Goal: Transaction & Acquisition: Subscribe to service/newsletter

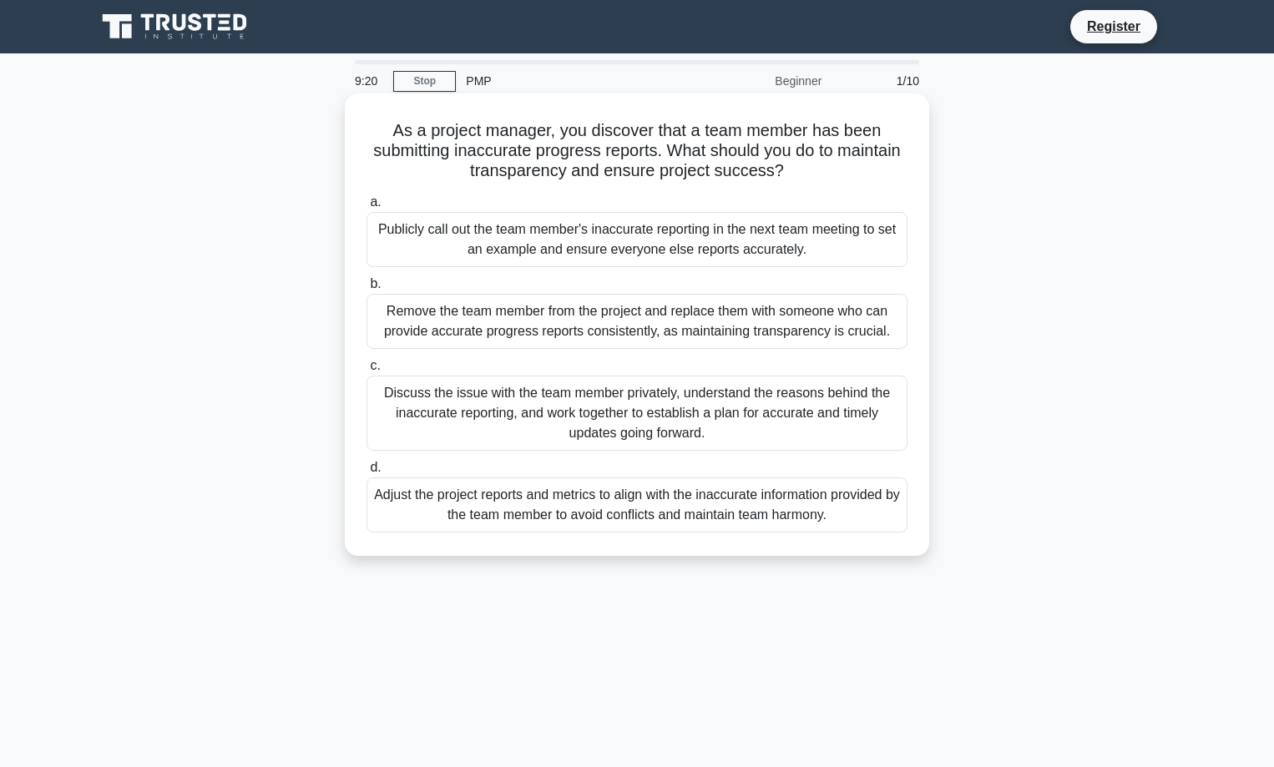
click at [687, 419] on div "Discuss the issue with the team member privately, understand the reasons behind…" at bounding box center [637, 413] width 541 height 75
click at [367, 372] on input "c. Discuss the issue with the team member privately, understand the reasons beh…" at bounding box center [367, 366] width 0 height 11
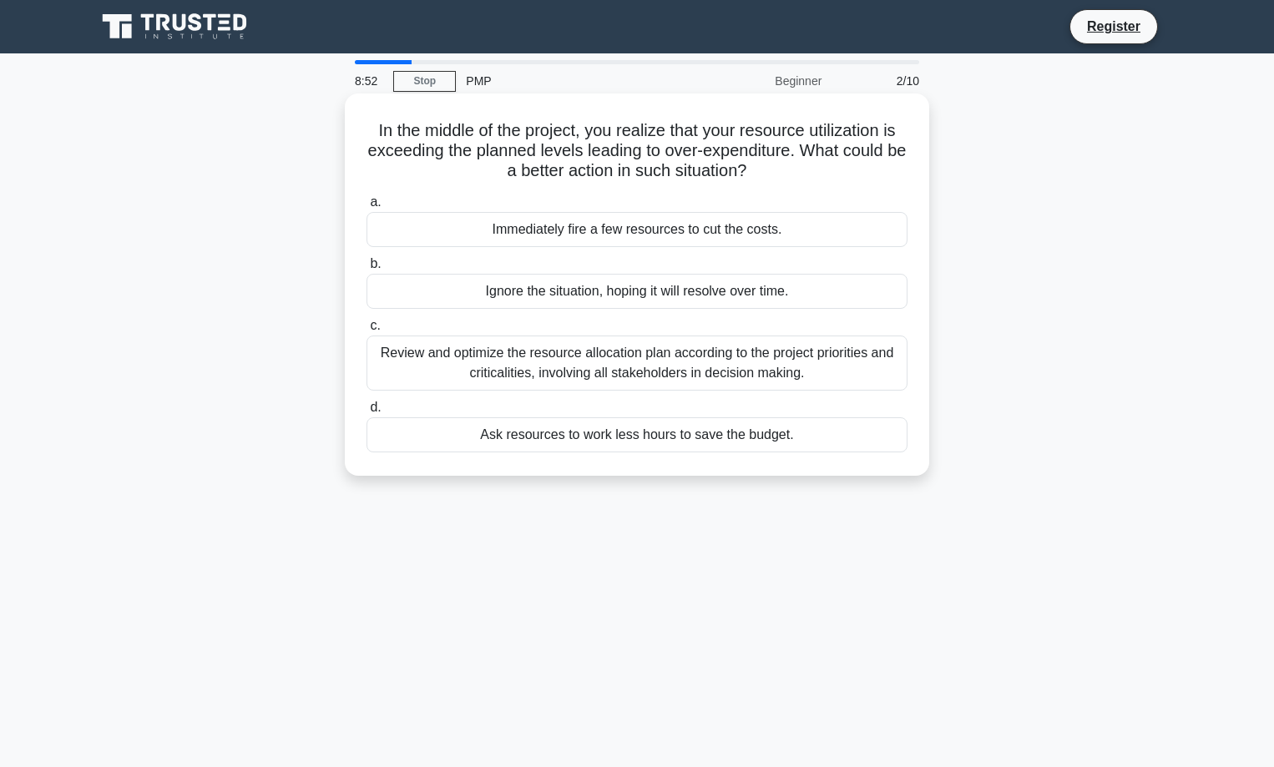
click at [603, 387] on div "Review and optimize the resource allocation plan according to the project prior…" at bounding box center [637, 363] width 541 height 55
click at [367, 332] on input "c. Review and optimize the resource allocation plan according to the project pr…" at bounding box center [367, 326] width 0 height 11
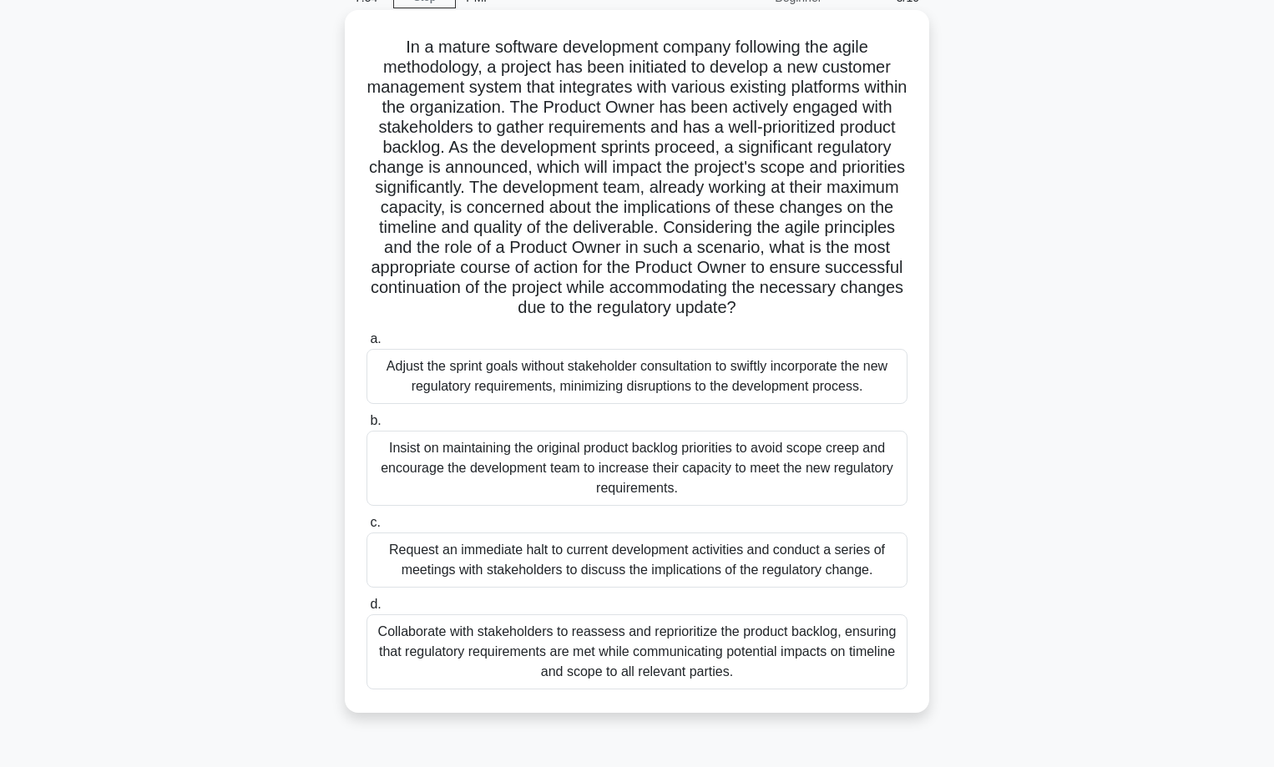
scroll to position [134, 0]
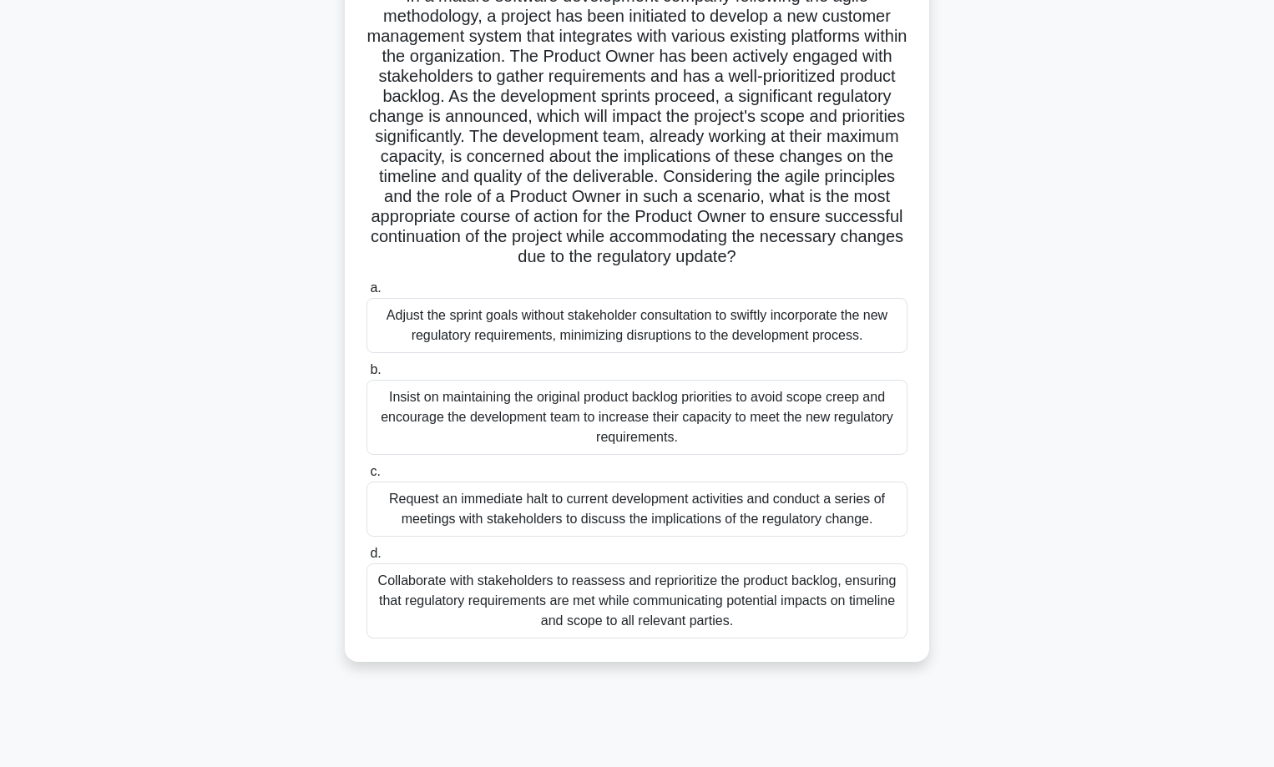
click at [737, 610] on div "Collaborate with stakeholders to reassess and reprioritize the product backlog,…" at bounding box center [637, 601] width 541 height 75
click at [367, 559] on input "d. Collaborate with stakeholders to reassess and reprioritize the product backl…" at bounding box center [367, 554] width 0 height 11
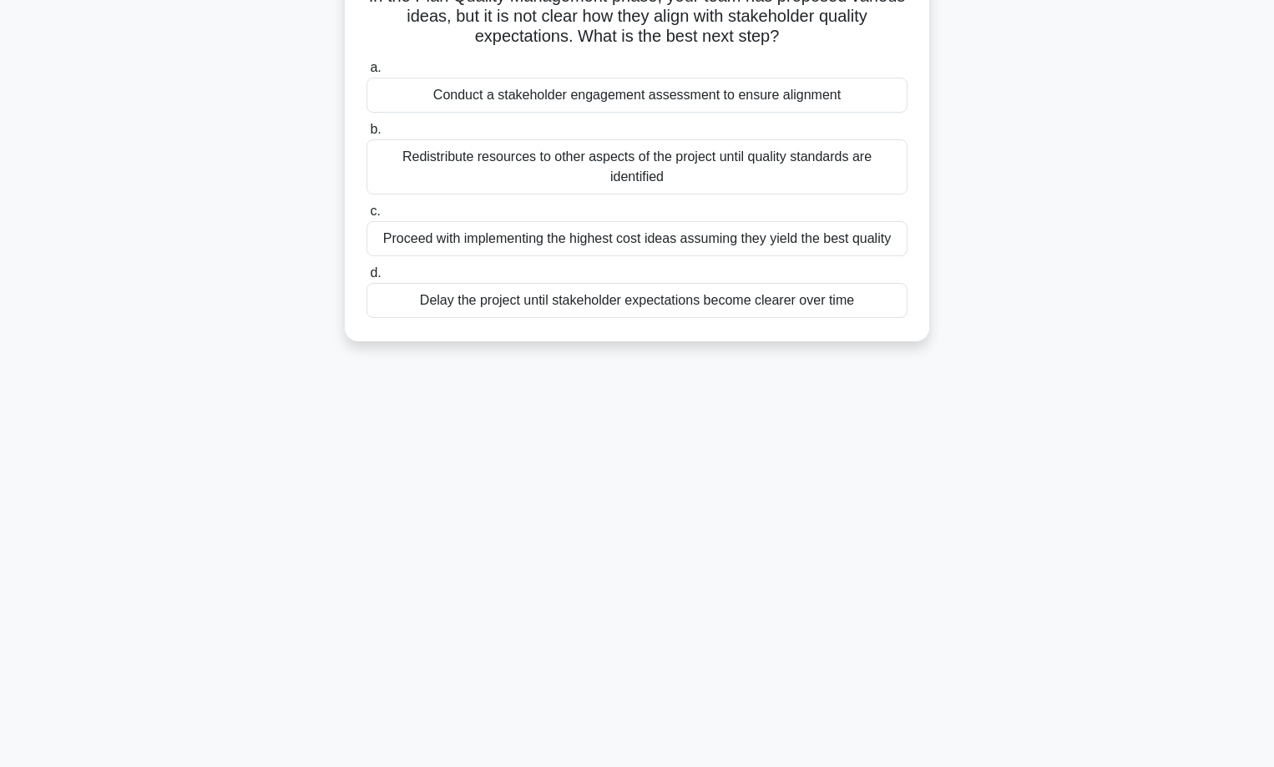
scroll to position [0, 0]
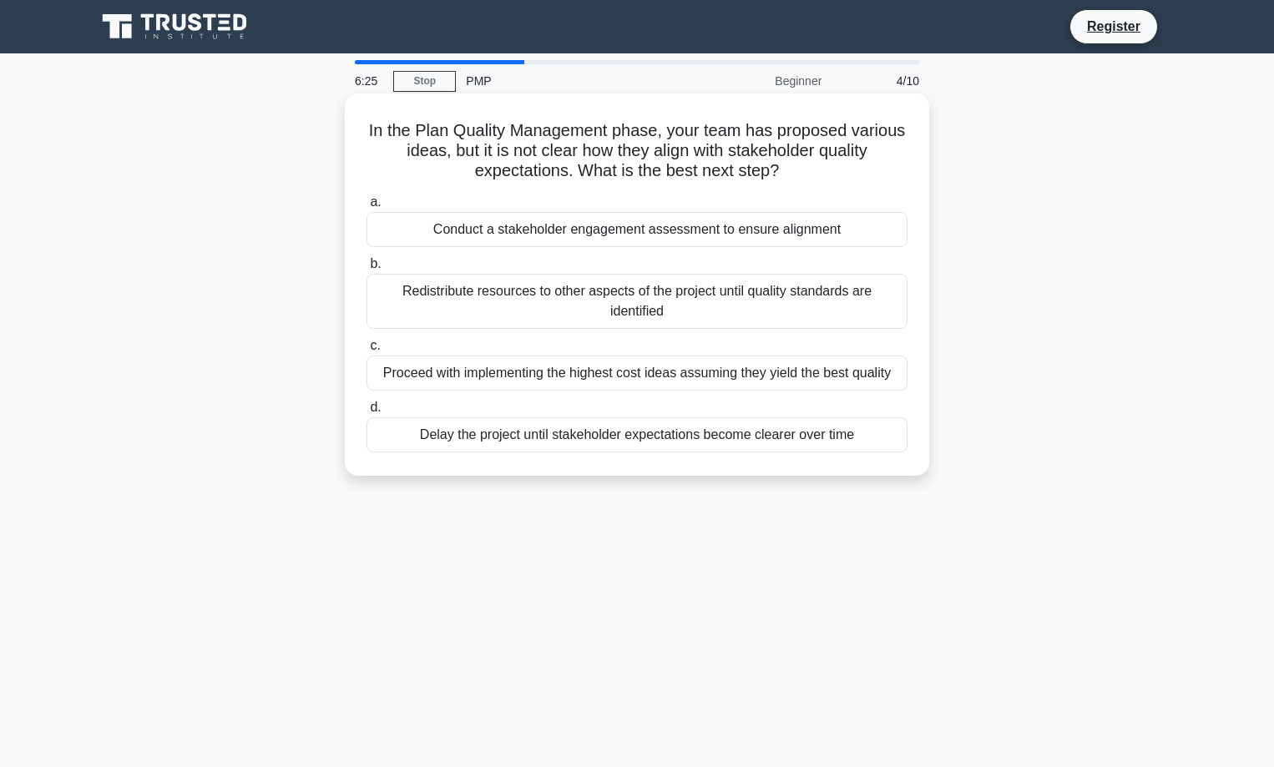
click at [535, 239] on div "Conduct a stakeholder engagement assessment to ensure alignment" at bounding box center [637, 229] width 541 height 35
click at [367, 208] on input "a. Conduct a stakeholder engagement assessment to ensure alignment" at bounding box center [367, 202] width 0 height 11
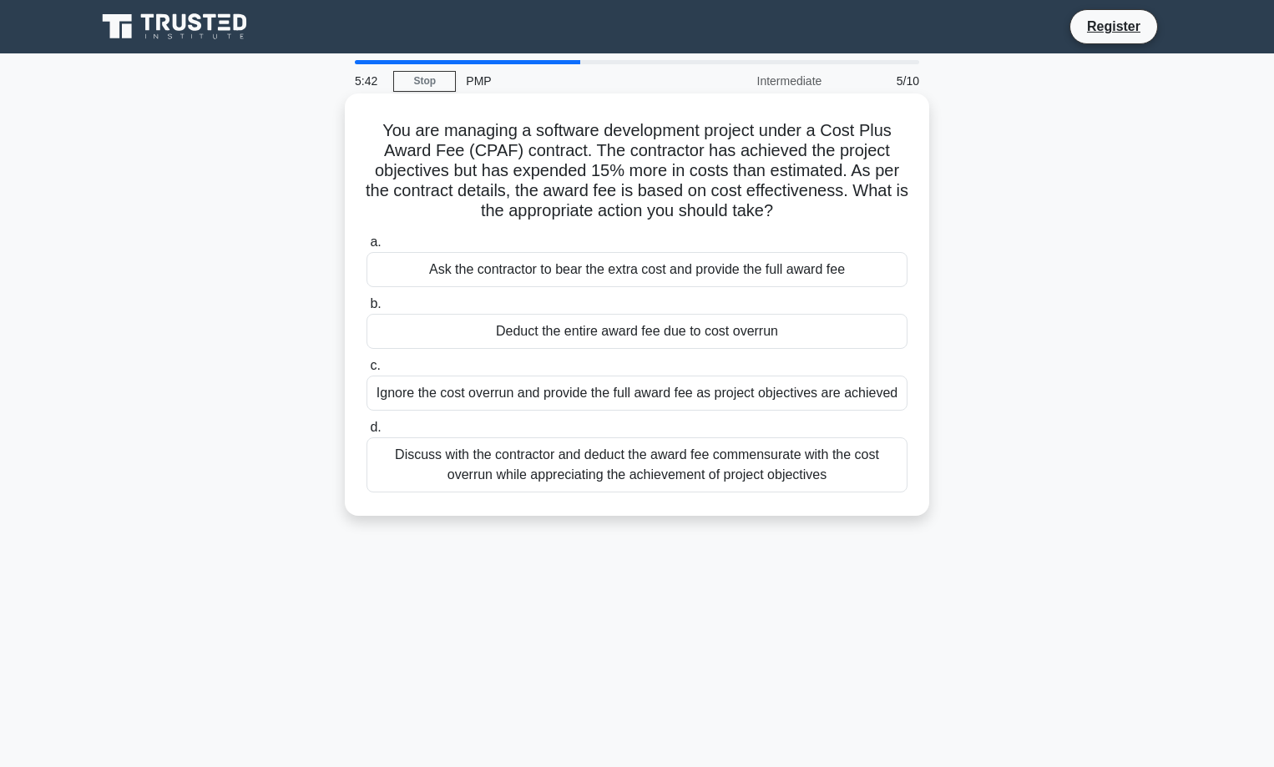
click at [543, 468] on div "Discuss with the contractor and deduct the award fee commensurate with the cost…" at bounding box center [637, 465] width 541 height 55
click at [367, 433] on input "d. Discuss with the contractor and deduct the award fee commensurate with the c…" at bounding box center [367, 428] width 0 height 11
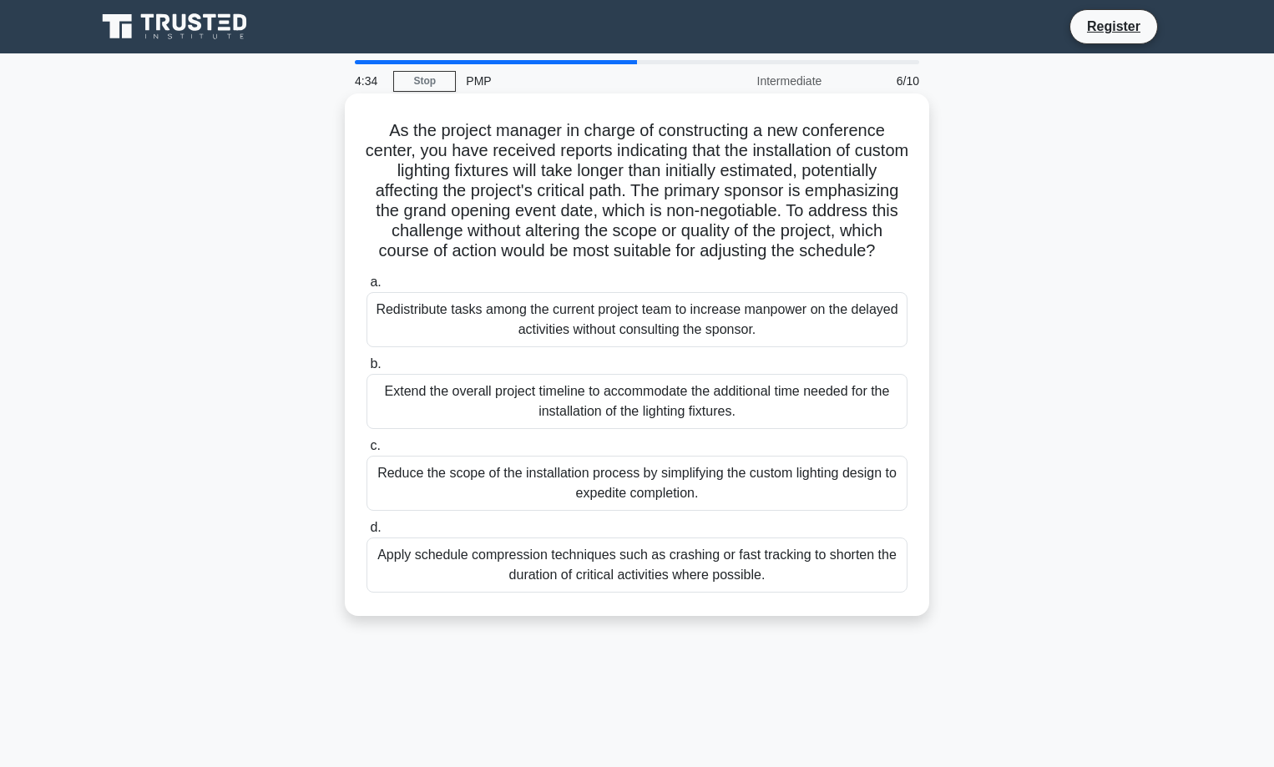
click at [631, 593] on div "Apply schedule compression techniques such as crashing or fast tracking to shor…" at bounding box center [637, 565] width 541 height 55
click at [367, 534] on input "d. Apply schedule compression techniques such as crashing or fast tracking to s…" at bounding box center [367, 528] width 0 height 11
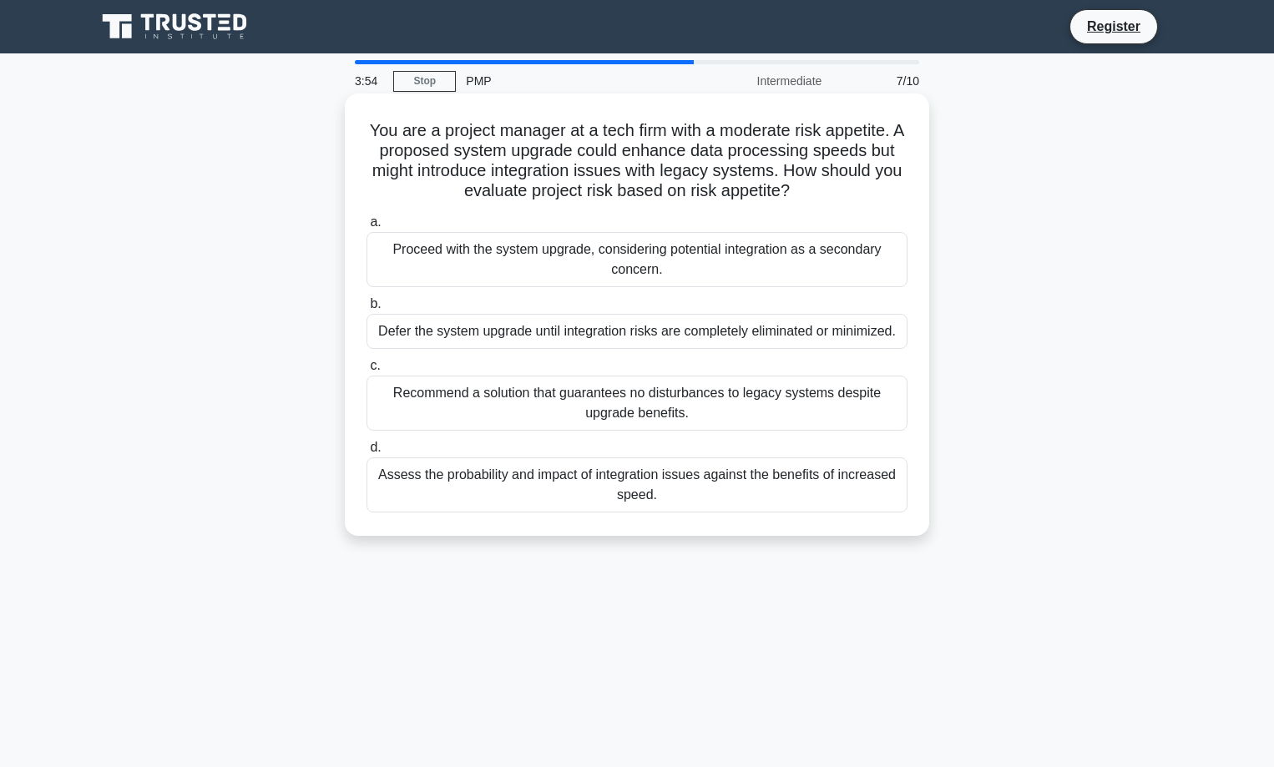
click at [624, 502] on div "Assess the probability and impact of integration issues against the benefits of…" at bounding box center [637, 485] width 541 height 55
click at [367, 453] on input "d. Assess the probability and impact of integration issues against the benefits…" at bounding box center [367, 448] width 0 height 11
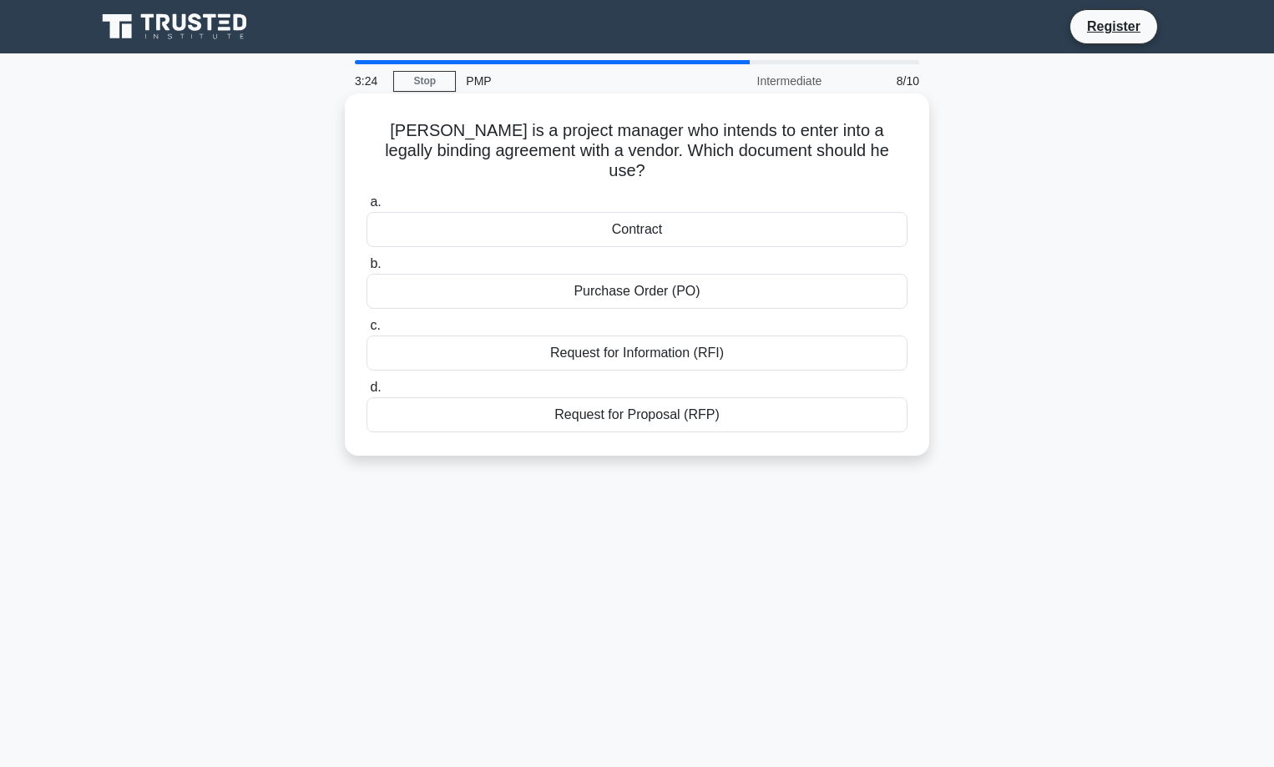
click at [617, 213] on div "Contract" at bounding box center [637, 229] width 541 height 35
click at [367, 208] on input "a. Contract" at bounding box center [367, 202] width 0 height 11
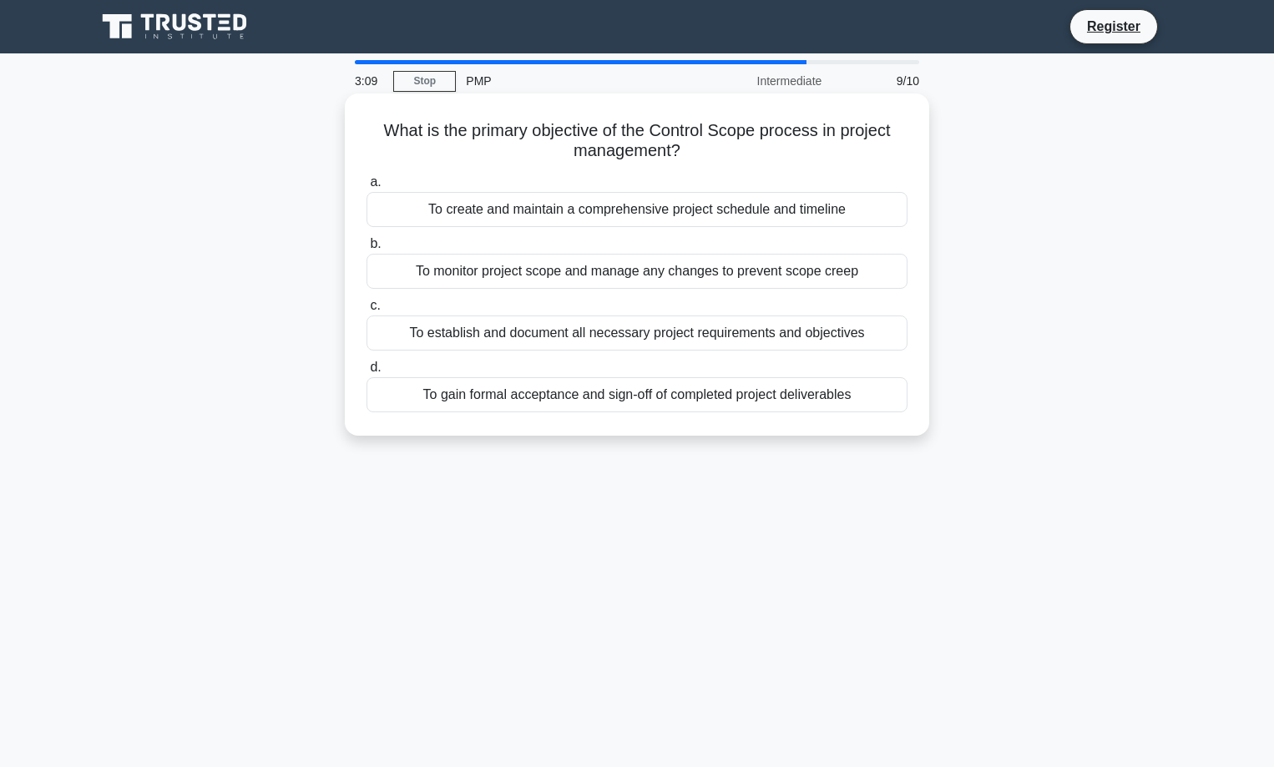
click at [668, 273] on div "To monitor project scope and manage any changes to prevent scope creep" at bounding box center [637, 271] width 541 height 35
click at [367, 250] on input "b. To monitor project scope and manage any changes to prevent scope creep" at bounding box center [367, 244] width 0 height 11
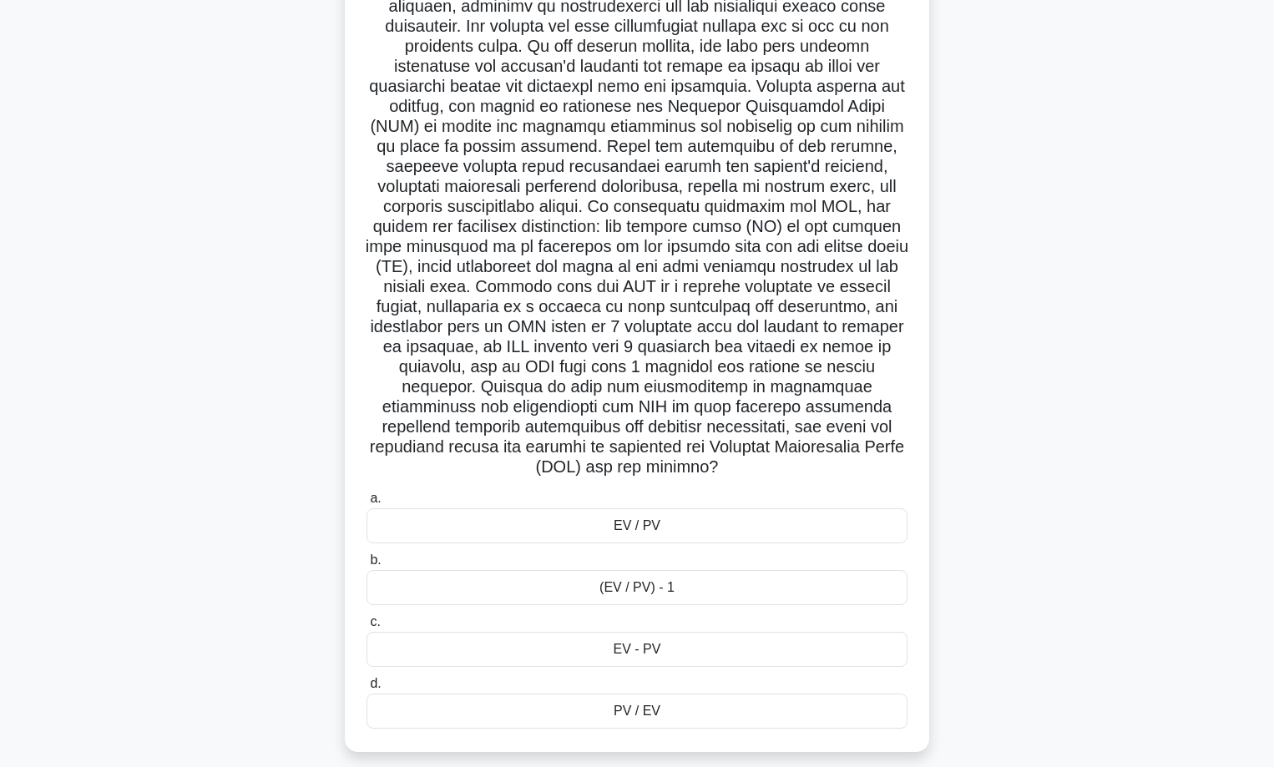
scroll to position [161, 0]
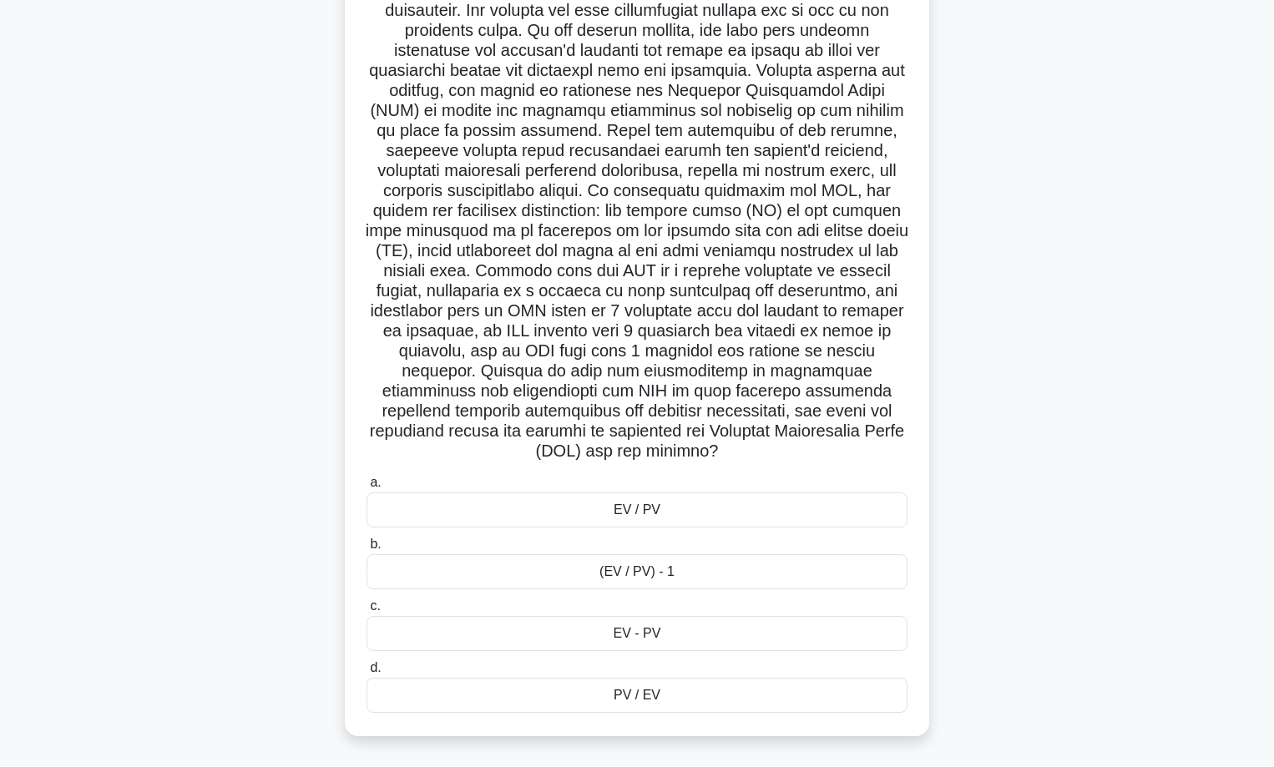
click at [682, 509] on div "EV / PV" at bounding box center [637, 510] width 541 height 35
click at [367, 489] on input "a. EV / PV" at bounding box center [367, 483] width 0 height 11
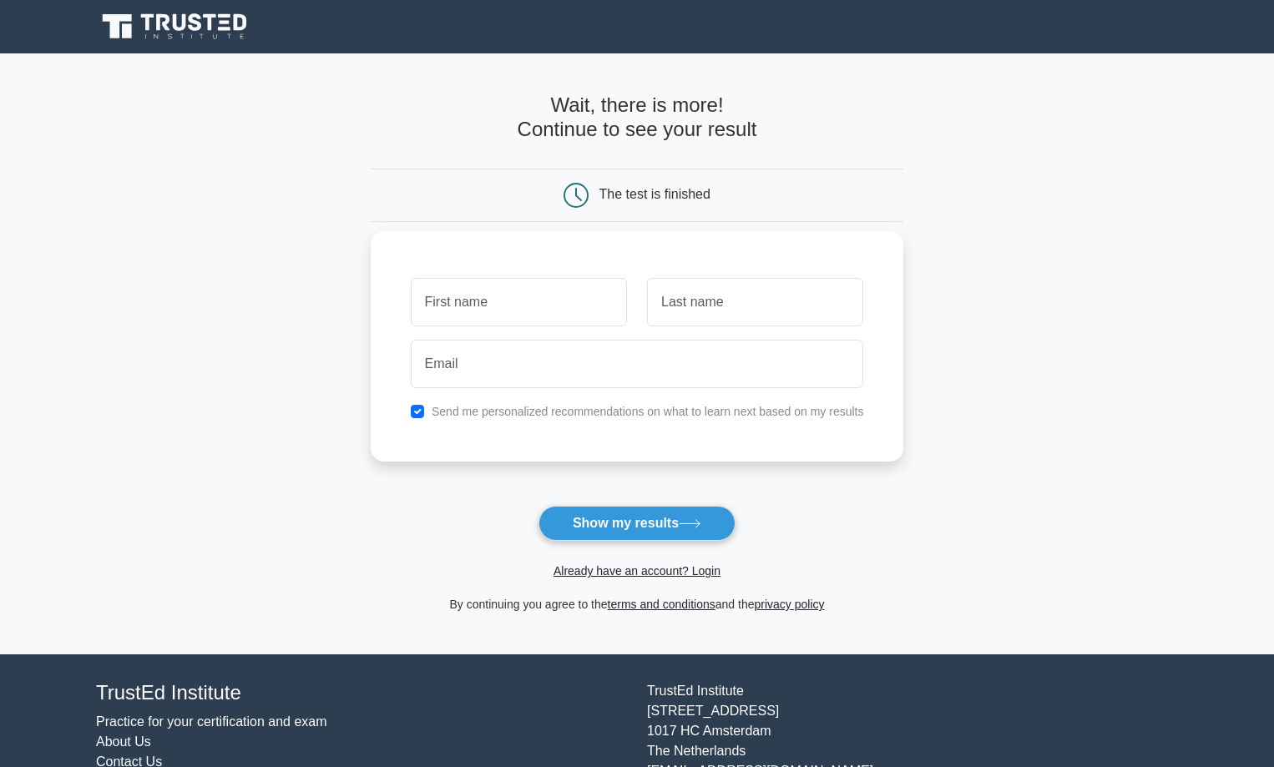
click at [572, 306] on input "text" at bounding box center [519, 302] width 216 height 48
type input "wael"
type input "rawash"
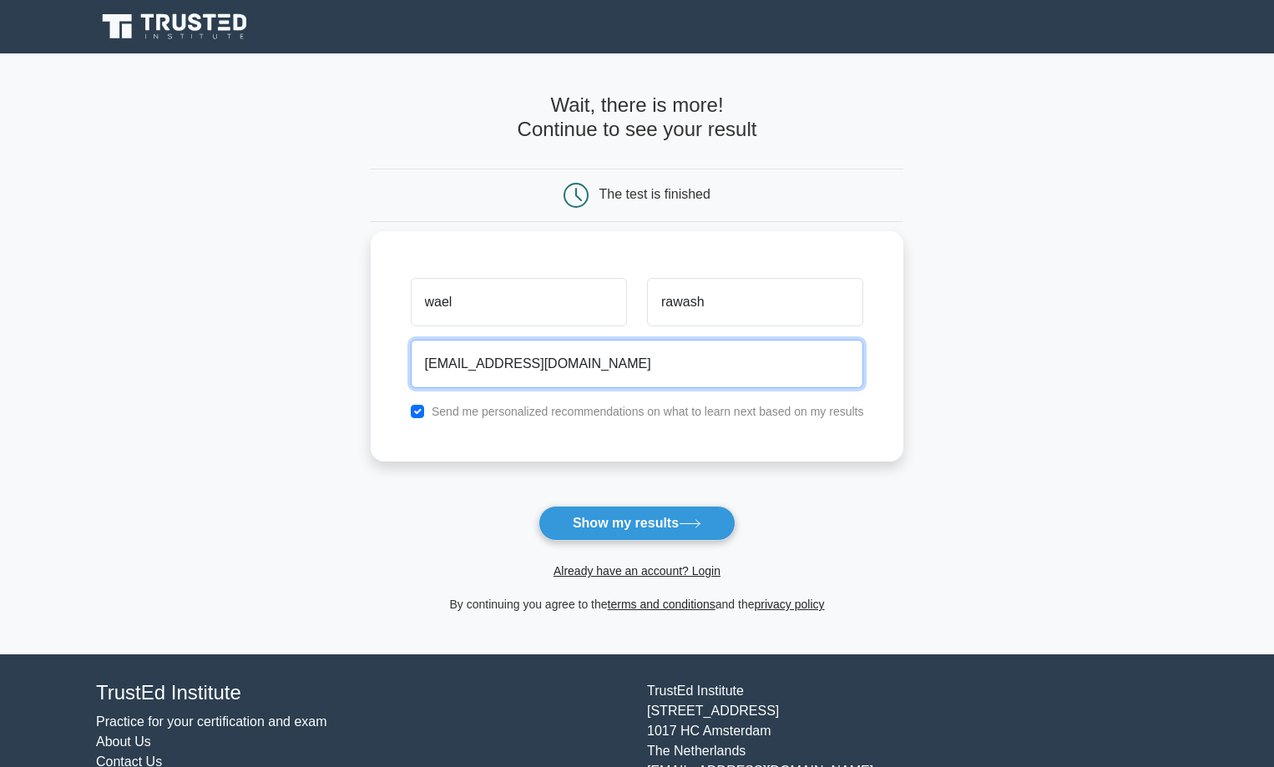
type input "[EMAIL_ADDRESS][DOMAIN_NAME]"
click at [539, 506] on button "Show my results" at bounding box center [637, 523] width 197 height 35
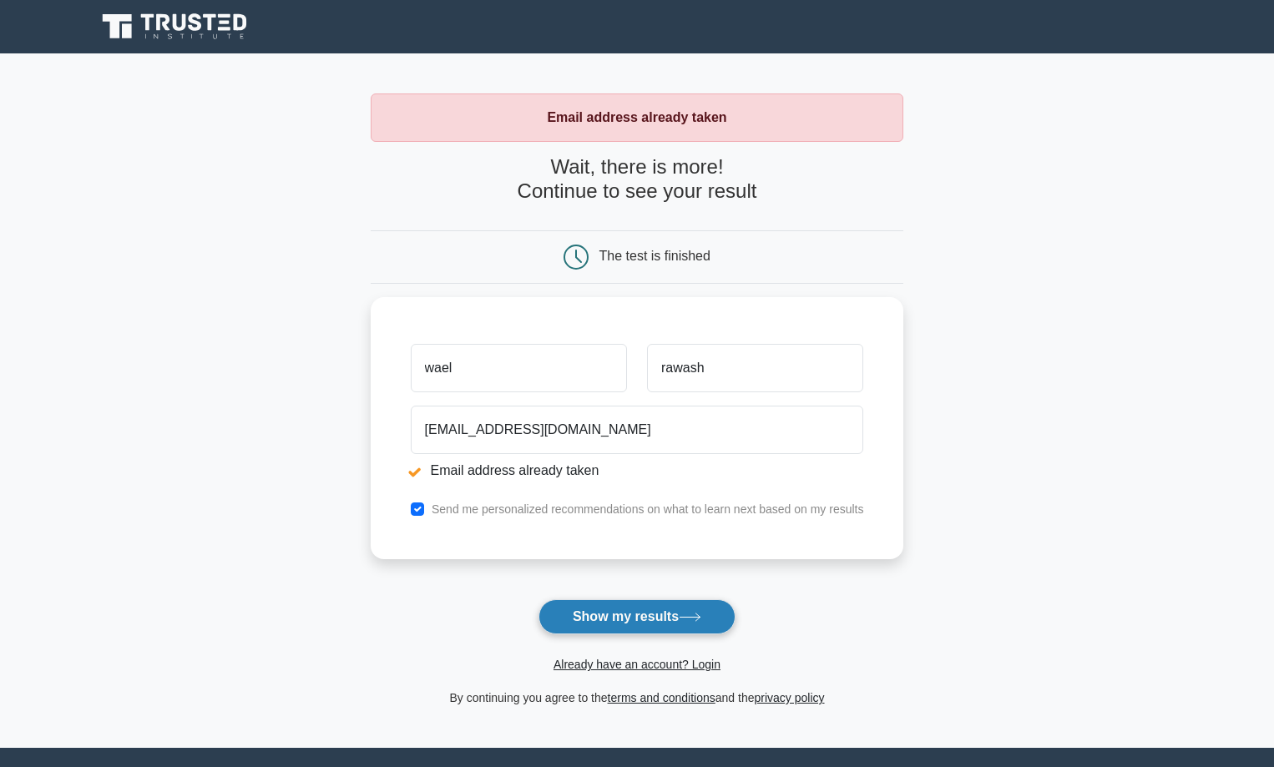
click at [642, 620] on button "Show my results" at bounding box center [637, 617] width 197 height 35
click at [704, 661] on link "Already have an account? Login" at bounding box center [637, 664] width 167 height 13
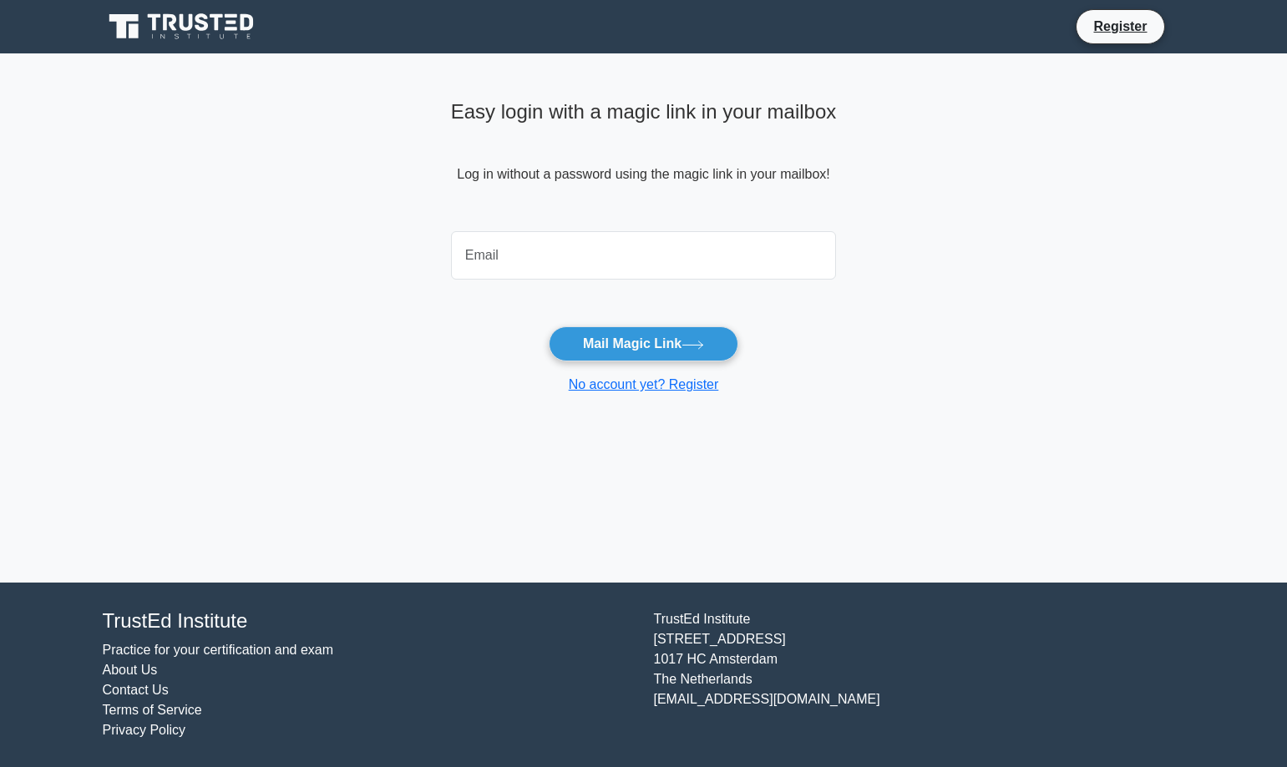
click at [595, 251] on input "email" at bounding box center [644, 255] width 386 height 48
type input "waelrawash74@gmail.com"
click at [549, 327] on button "Mail Magic Link" at bounding box center [644, 344] width 190 height 35
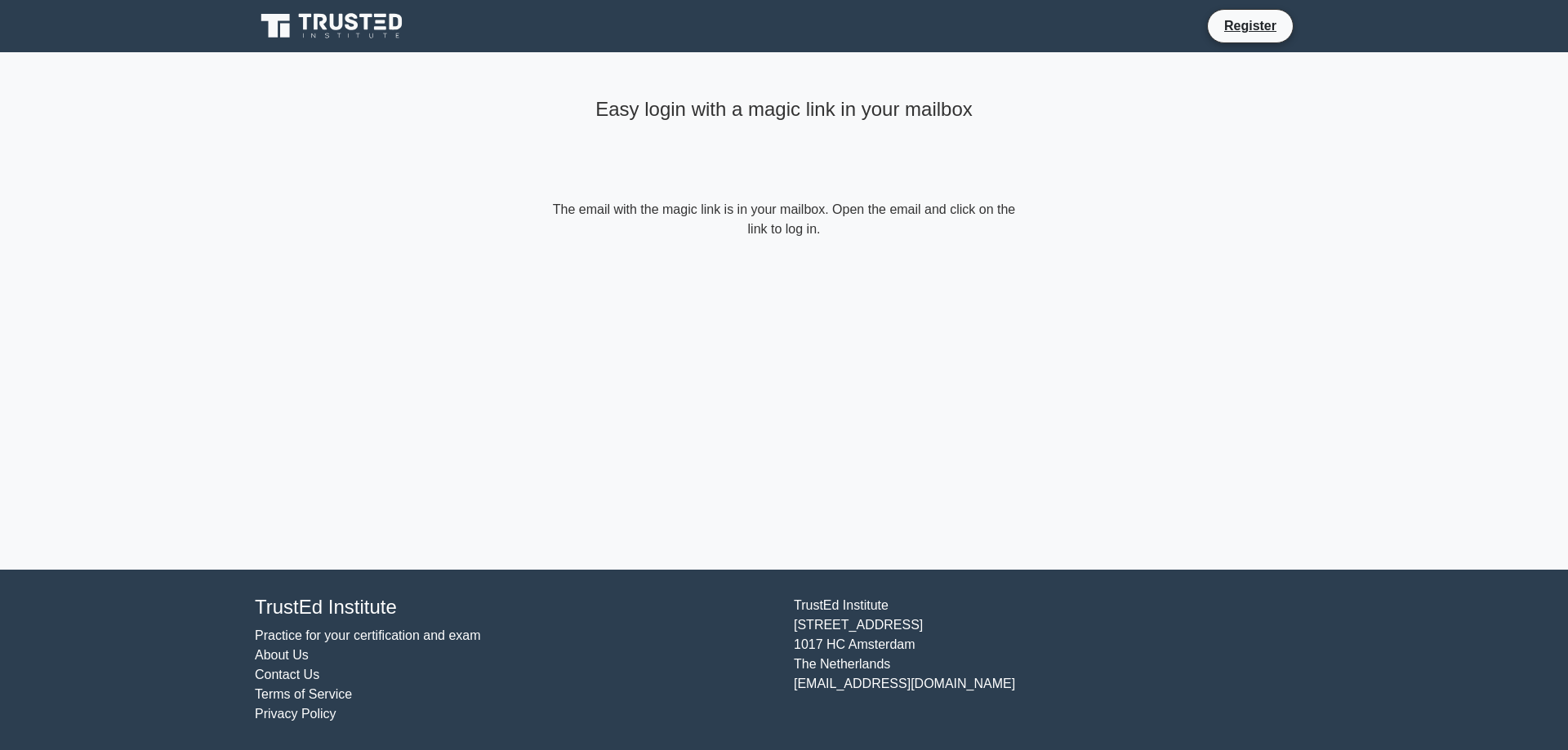
click at [781, 228] on form "The email with the magic link is in your mailbox. Open the email and click on t…" at bounding box center [784, 220] width 470 height 39
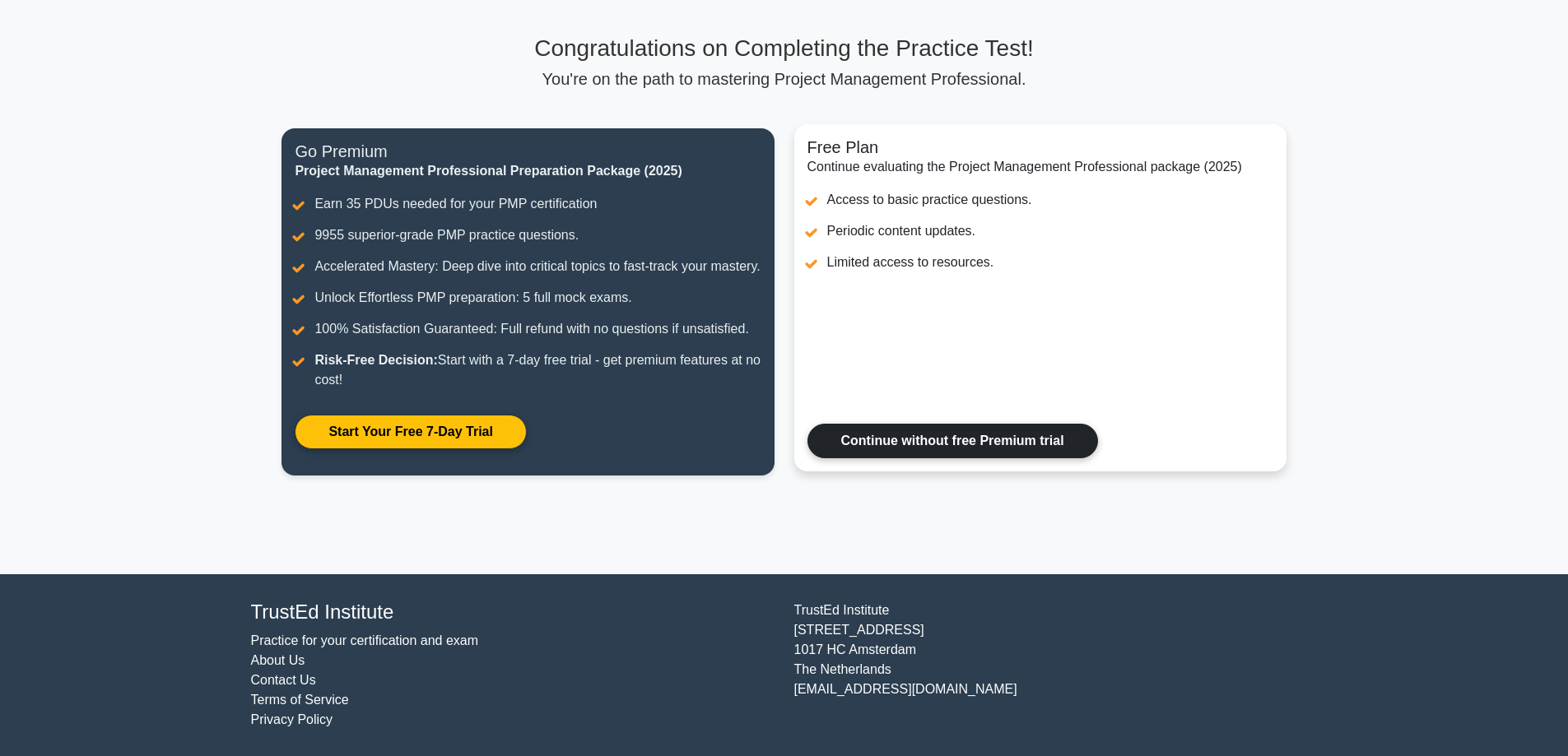
scroll to position [117, 0]
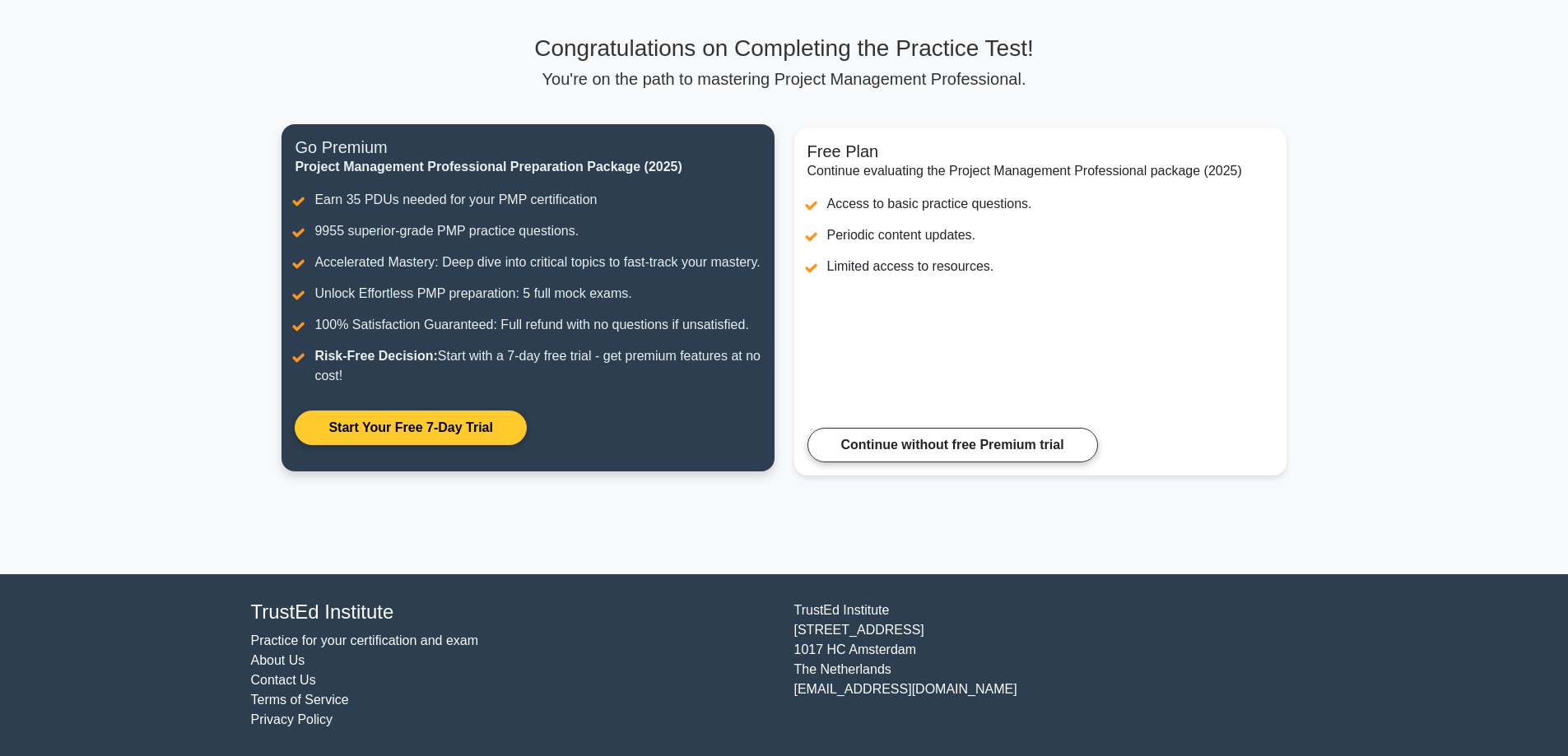
click at [407, 423] on link "Start Your Free 7-Day Trial" at bounding box center [410, 428] width 232 height 34
